Goal: Task Accomplishment & Management: Manage account settings

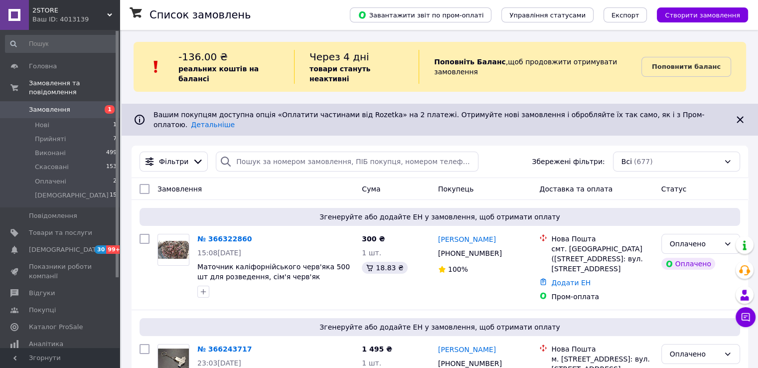
click at [350, 180] on div "Замовлення" at bounding box center [256, 189] width 204 height 18
click at [343, 180] on div "Замовлення" at bounding box center [256, 189] width 204 height 18
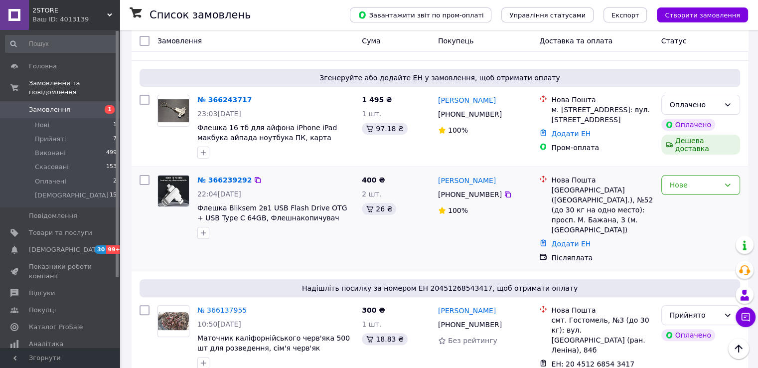
scroll to position [399, 0]
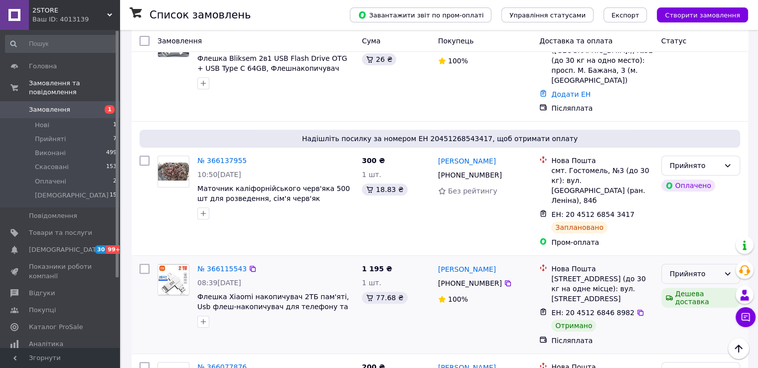
click at [686, 268] on div "Прийнято" at bounding box center [695, 273] width 50 height 11
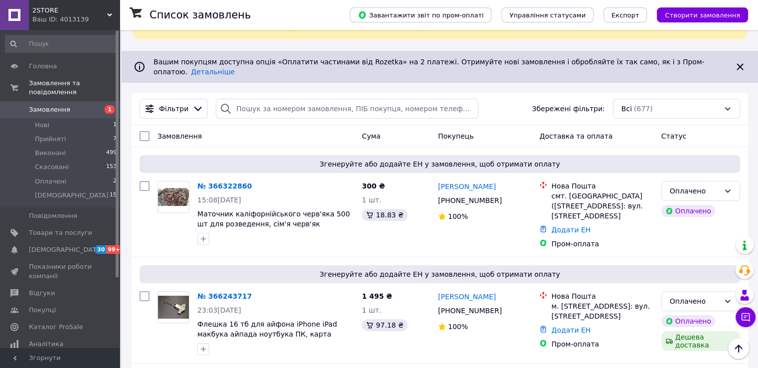
scroll to position [0, 0]
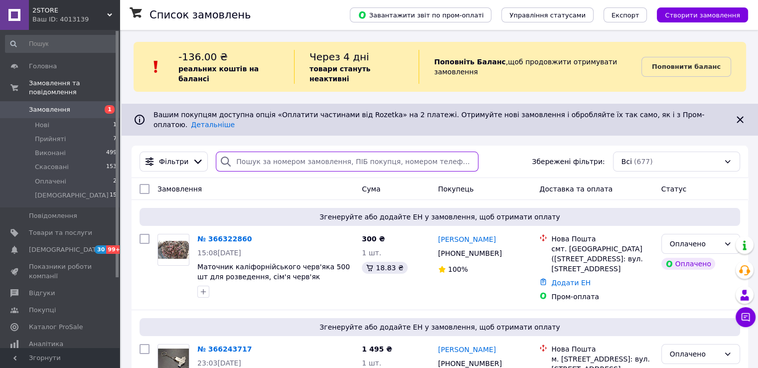
click at [241, 152] on input "search" at bounding box center [347, 162] width 263 height 20
click at [250, 180] on div "Замовлення" at bounding box center [256, 189] width 204 height 18
click at [277, 180] on div "Замовлення" at bounding box center [256, 189] width 204 height 18
click at [244, 152] on input "search" at bounding box center [347, 162] width 263 height 20
click at [277, 180] on div "Замовлення" at bounding box center [256, 189] width 204 height 18
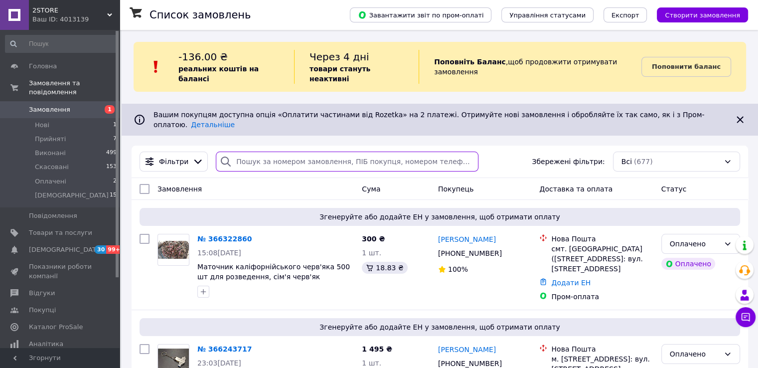
click at [268, 152] on input "search" at bounding box center [347, 162] width 263 height 20
click at [273, 180] on div "Замовлення" at bounding box center [256, 189] width 204 height 18
click at [271, 152] on input "search" at bounding box center [347, 162] width 263 height 20
click at [234, 152] on input "search" at bounding box center [347, 162] width 263 height 20
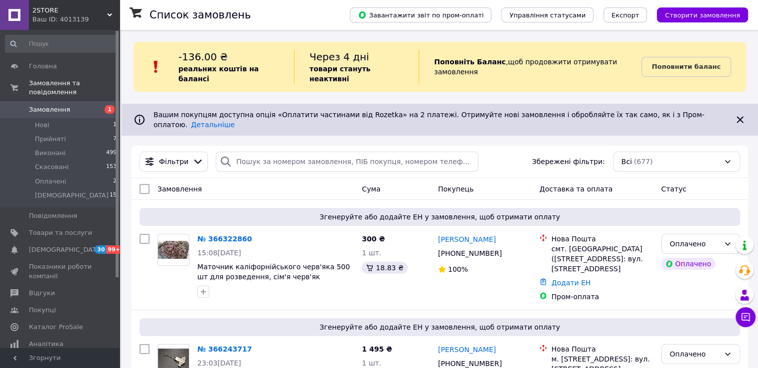
click at [278, 180] on div "Замовлення" at bounding box center [256, 189] width 204 height 18
click at [238, 152] on input "search" at bounding box center [347, 162] width 263 height 20
click at [242, 152] on input "search" at bounding box center [347, 162] width 263 height 20
click at [238, 180] on div "Замовлення" at bounding box center [256, 189] width 204 height 18
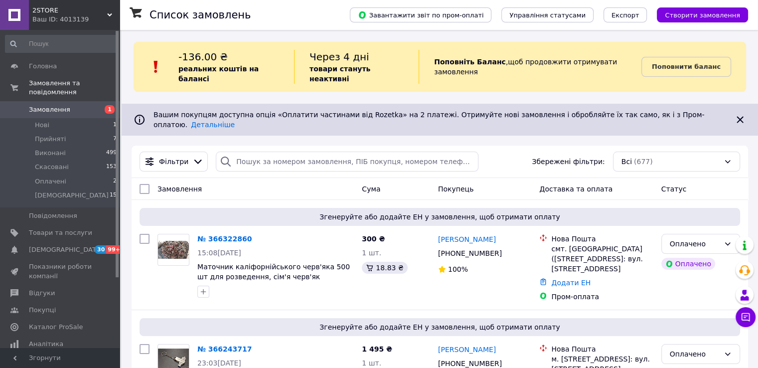
click at [280, 180] on div "Замовлення" at bounding box center [256, 189] width 204 height 18
click at [233, 152] on input "search" at bounding box center [347, 162] width 263 height 20
click at [284, 180] on div "Замовлення" at bounding box center [256, 189] width 204 height 18
click at [234, 152] on input "search" at bounding box center [347, 162] width 263 height 20
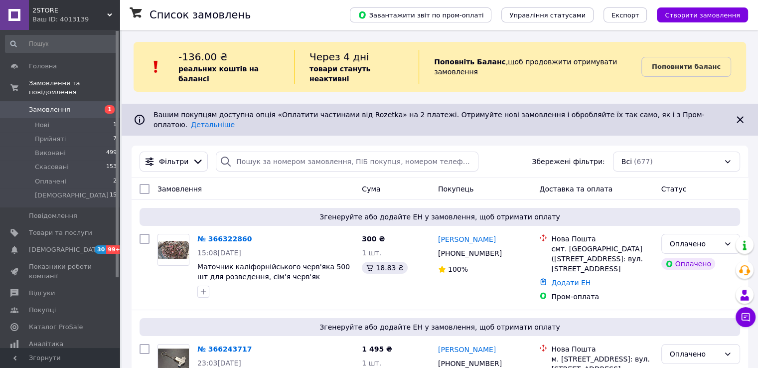
click at [278, 180] on div "Замовлення" at bounding box center [256, 189] width 204 height 18
click at [235, 152] on input "search" at bounding box center [347, 162] width 263 height 20
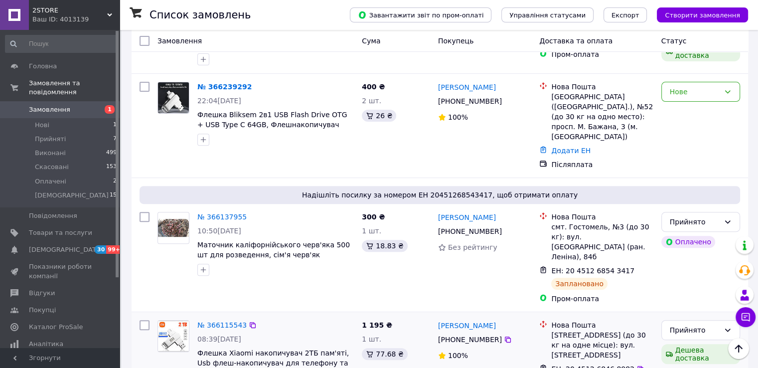
scroll to position [349, 0]
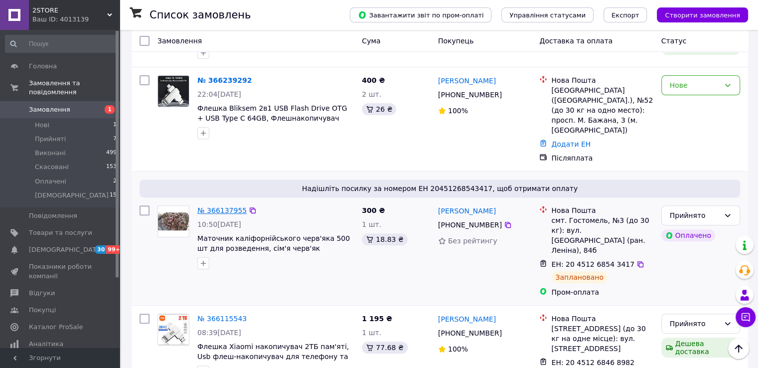
click at [220, 206] on link "№ 366137955" at bounding box center [221, 210] width 49 height 8
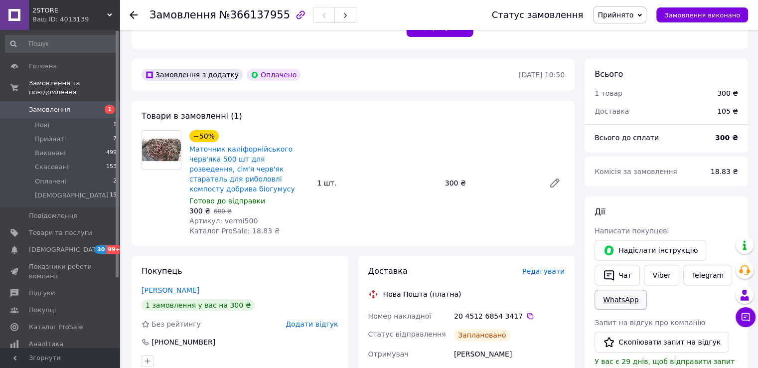
scroll to position [249, 0]
click at [614, 277] on icon "button" at bounding box center [609, 274] width 10 height 10
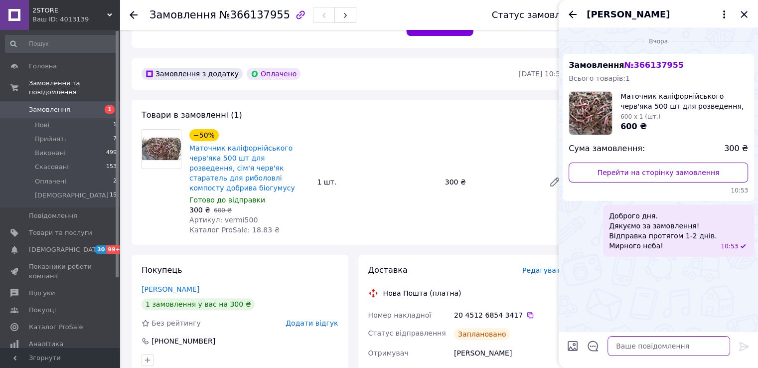
click at [620, 348] on textarea at bounding box center [669, 346] width 123 height 20
paste textarea "[URL][DOMAIN_NAME]"
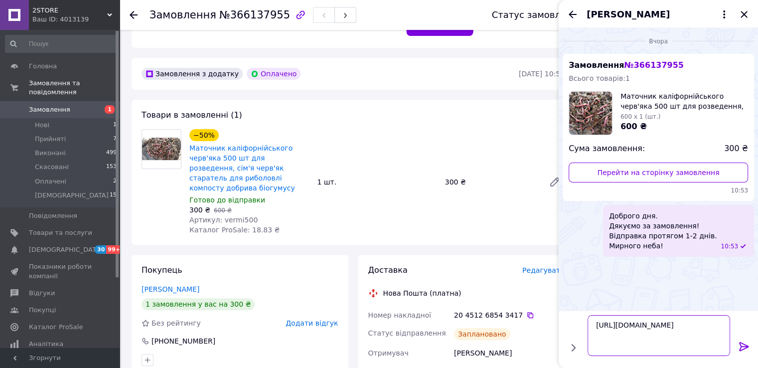
type textarea "[URL][DOMAIN_NAME]"
click at [745, 347] on icon at bounding box center [744, 346] width 9 height 9
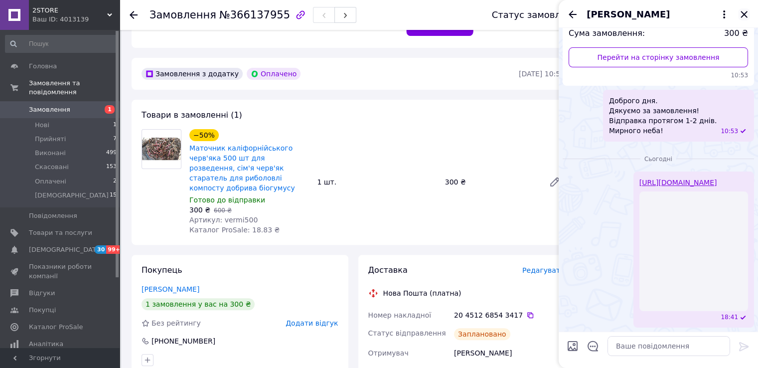
scroll to position [15, 0]
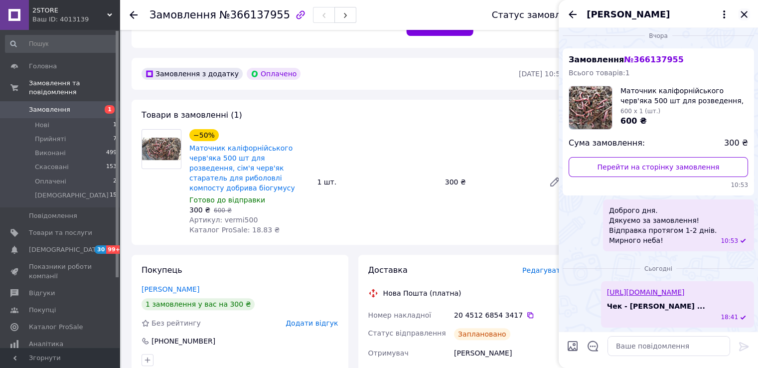
click at [746, 16] on icon "Закрити" at bounding box center [745, 14] width 12 height 12
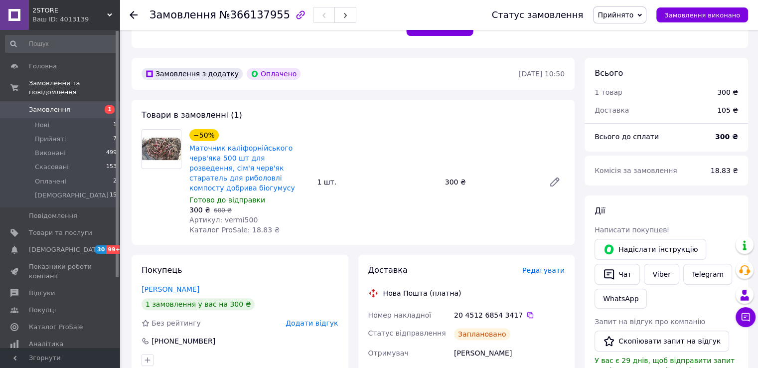
scroll to position [0, 0]
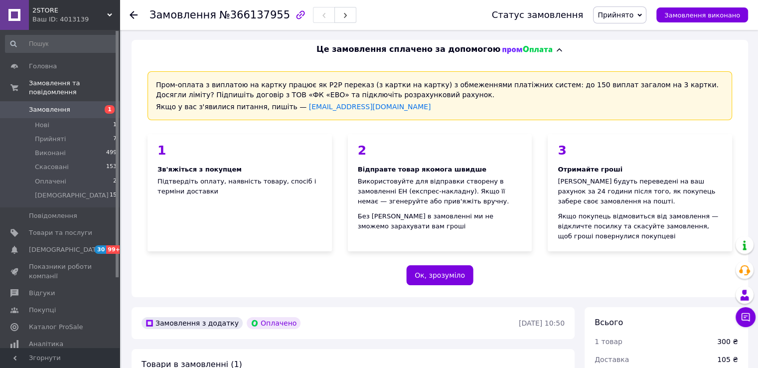
click at [32, 105] on span "Замовлення" at bounding box center [49, 109] width 41 height 9
